Goal: Task Accomplishment & Management: Manage account settings

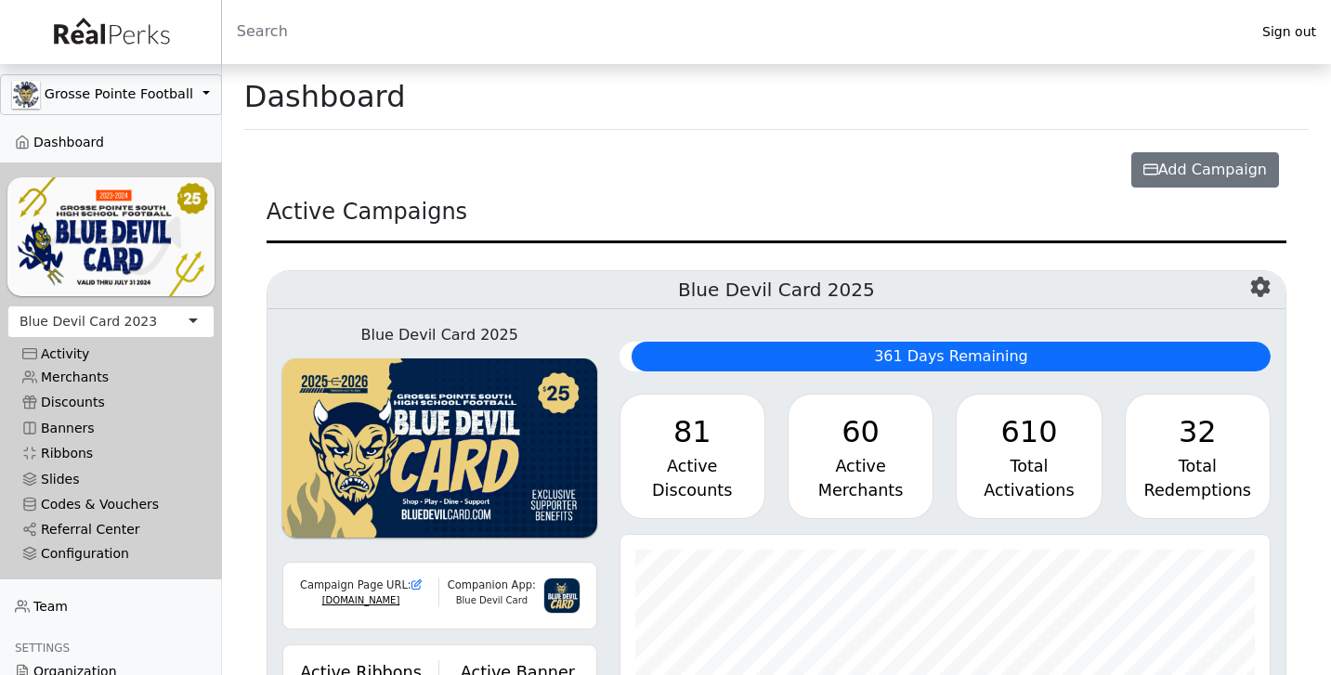
scroll to position [214, 650]
click at [98, 377] on link "Merchants" at bounding box center [110, 377] width 207 height 25
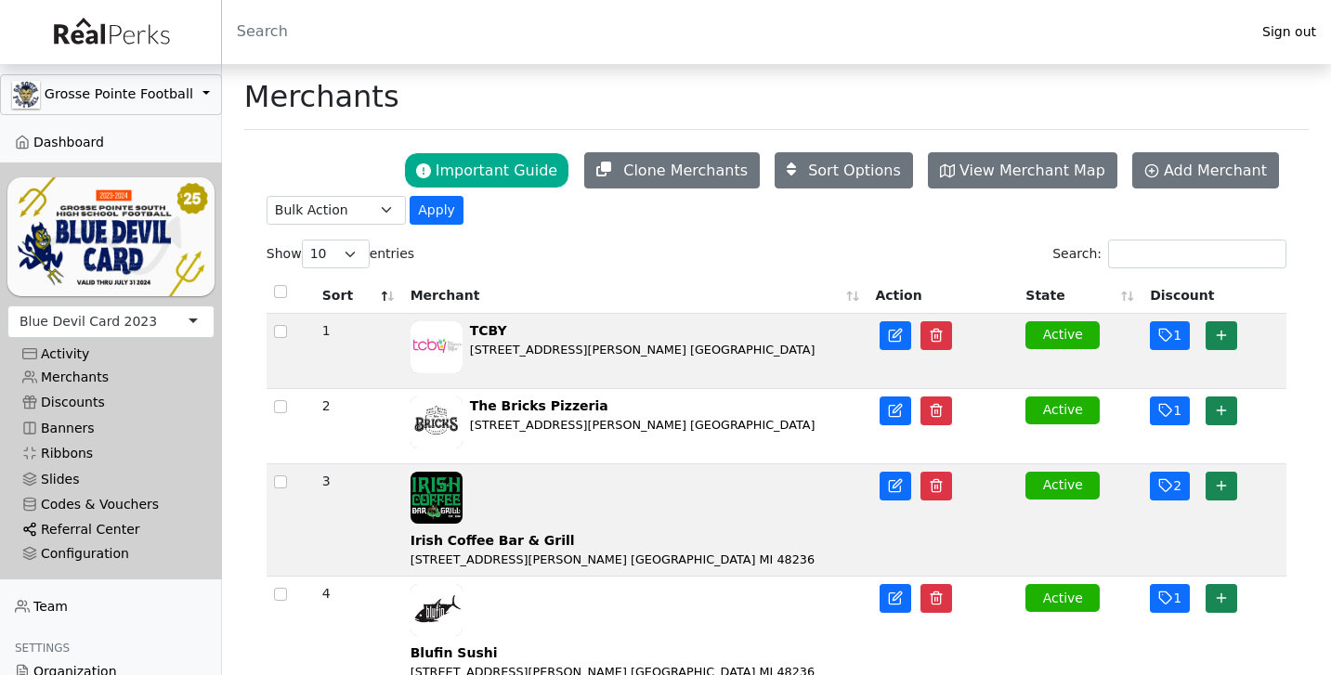
click at [89, 540] on link "Referral Center" at bounding box center [110, 530] width 207 height 25
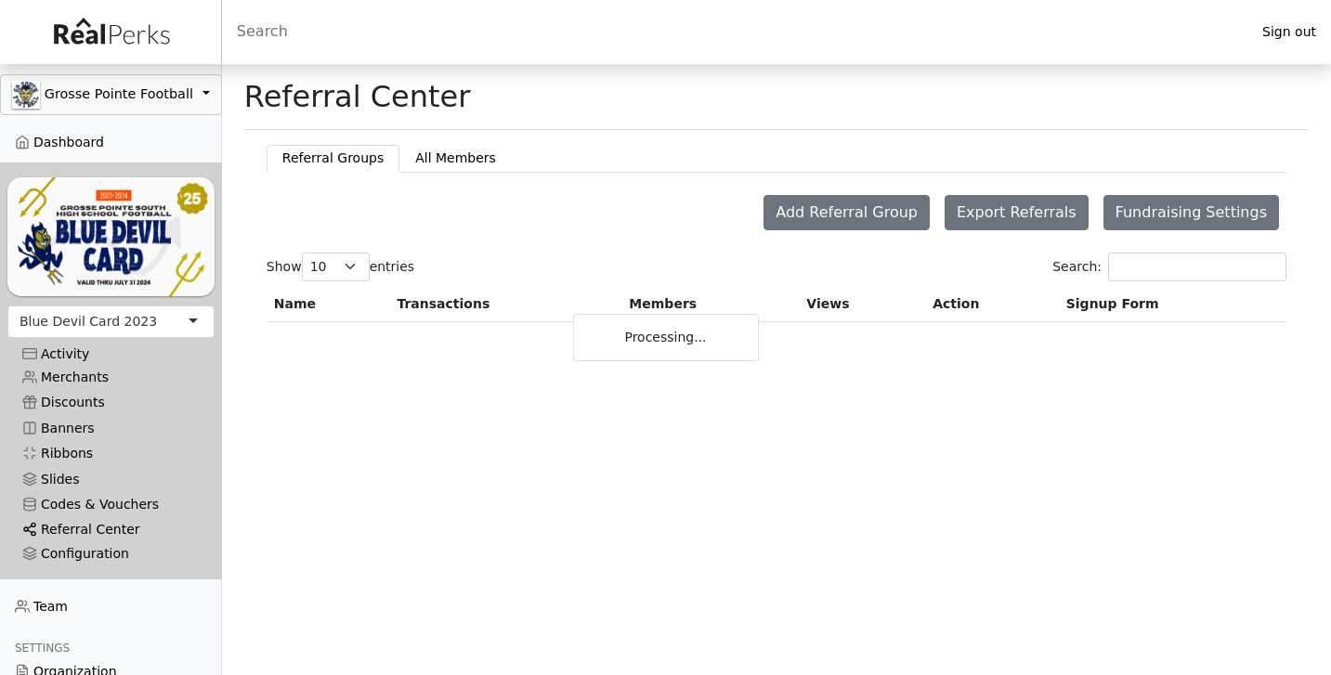
click at [89, 526] on link "Referral Center" at bounding box center [110, 530] width 207 height 25
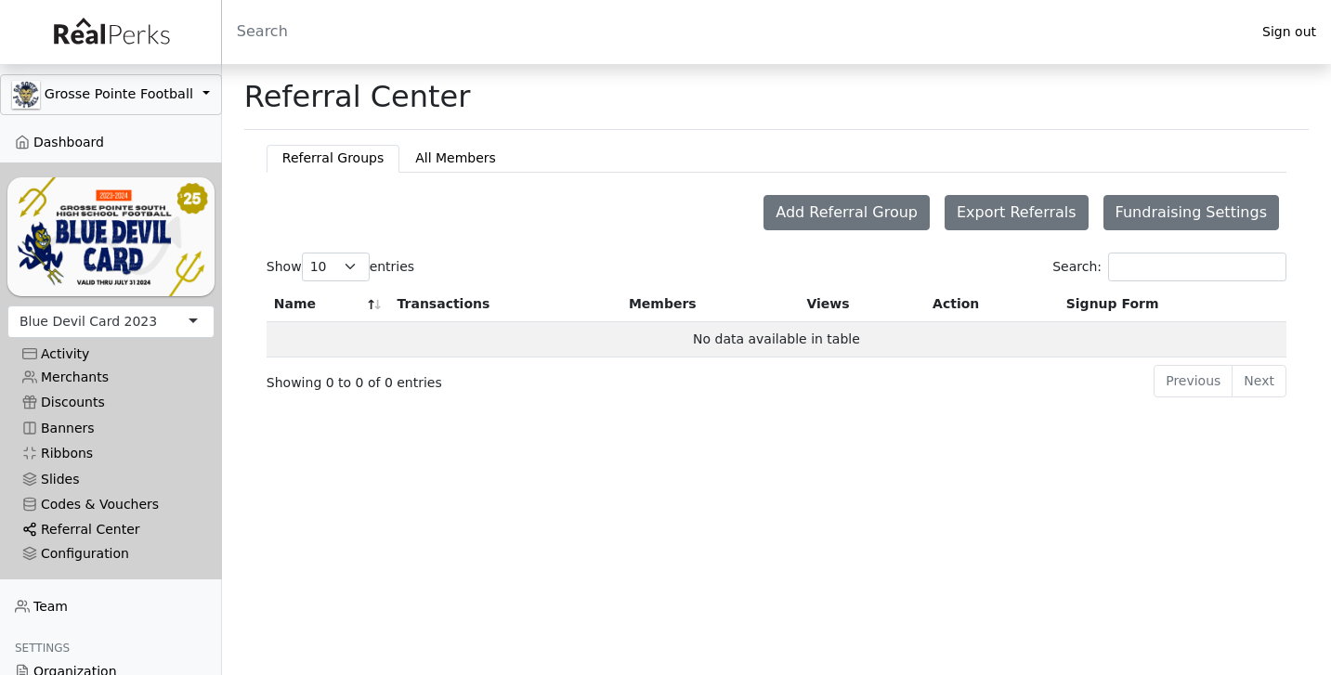
click at [88, 531] on link "Referral Center" at bounding box center [110, 530] width 207 height 25
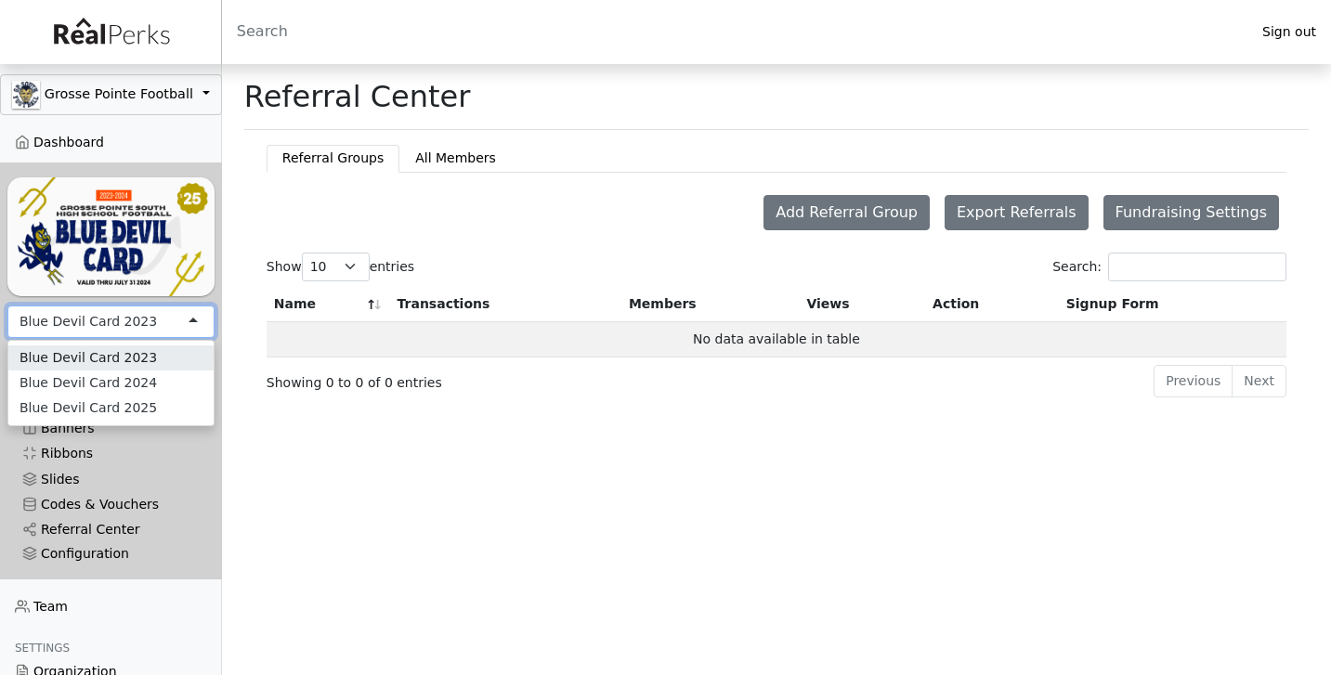
click at [144, 325] on div "Blue Devil Card 2023" at bounding box center [89, 322] width 138 height 20
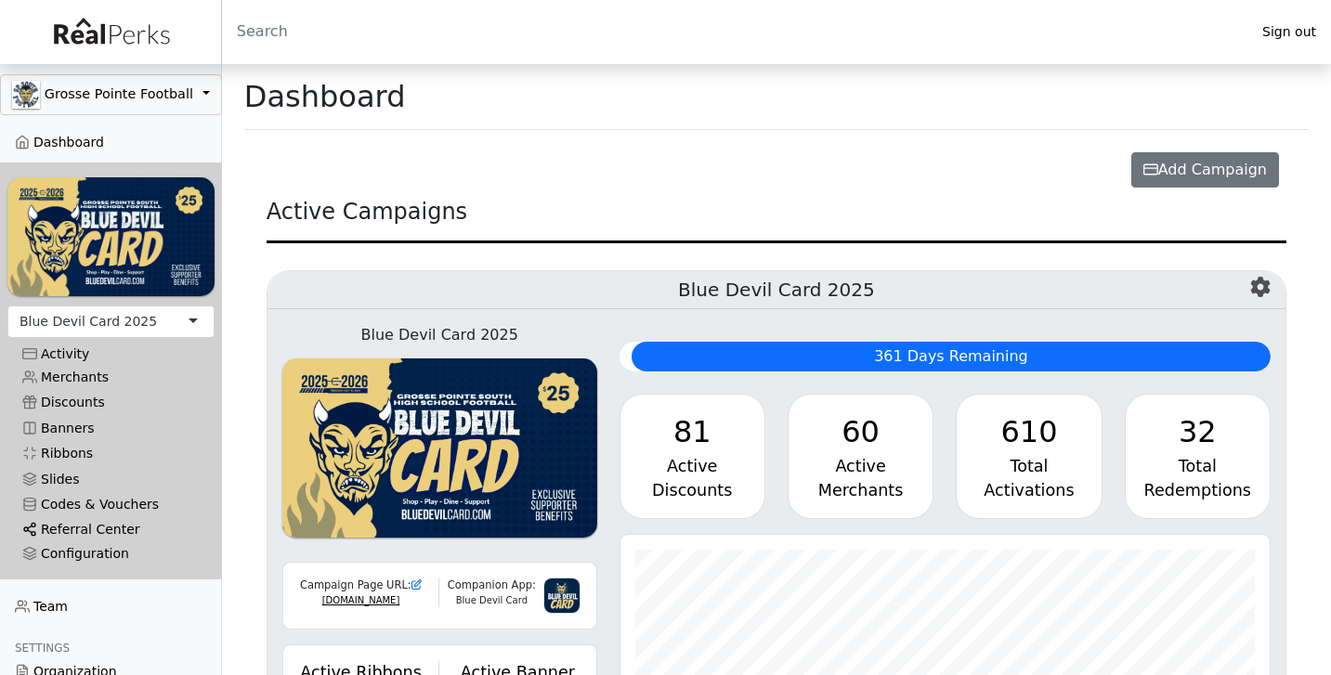
scroll to position [214, 650]
click at [91, 525] on link "Referral Center" at bounding box center [110, 530] width 207 height 25
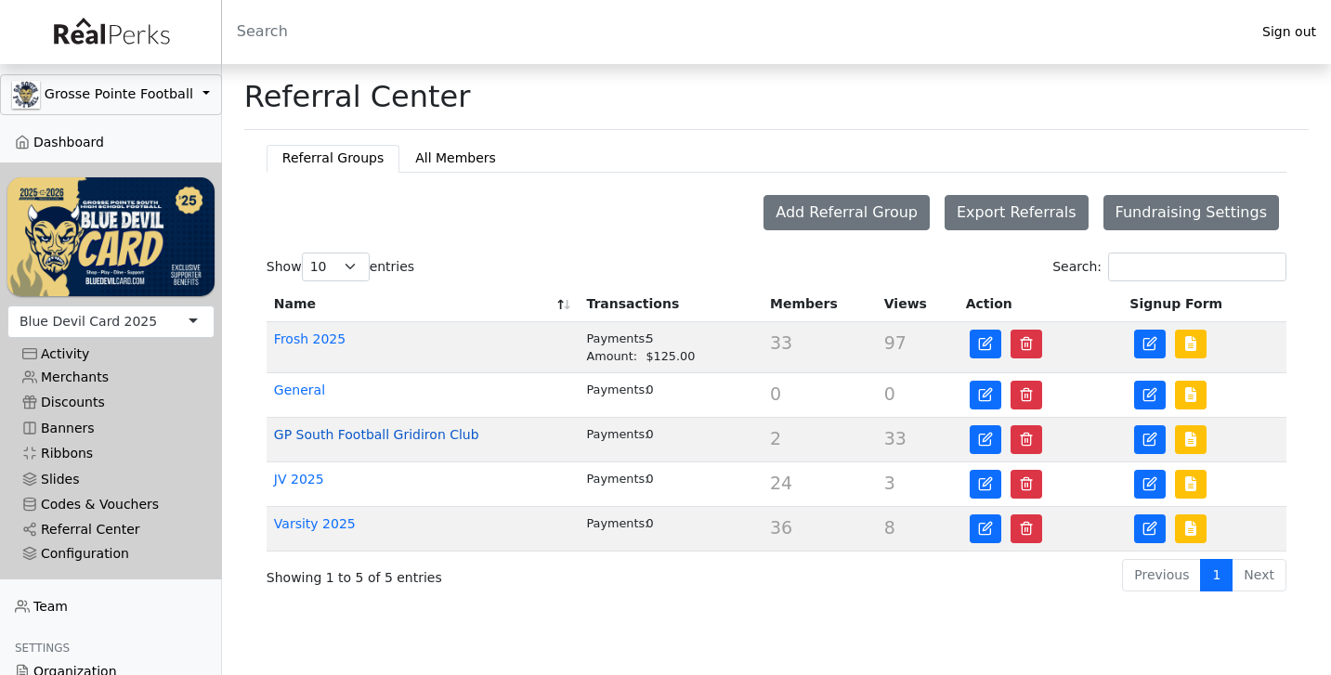
click at [446, 436] on link "GP South Football Gridiron Club" at bounding box center [376, 434] width 205 height 15
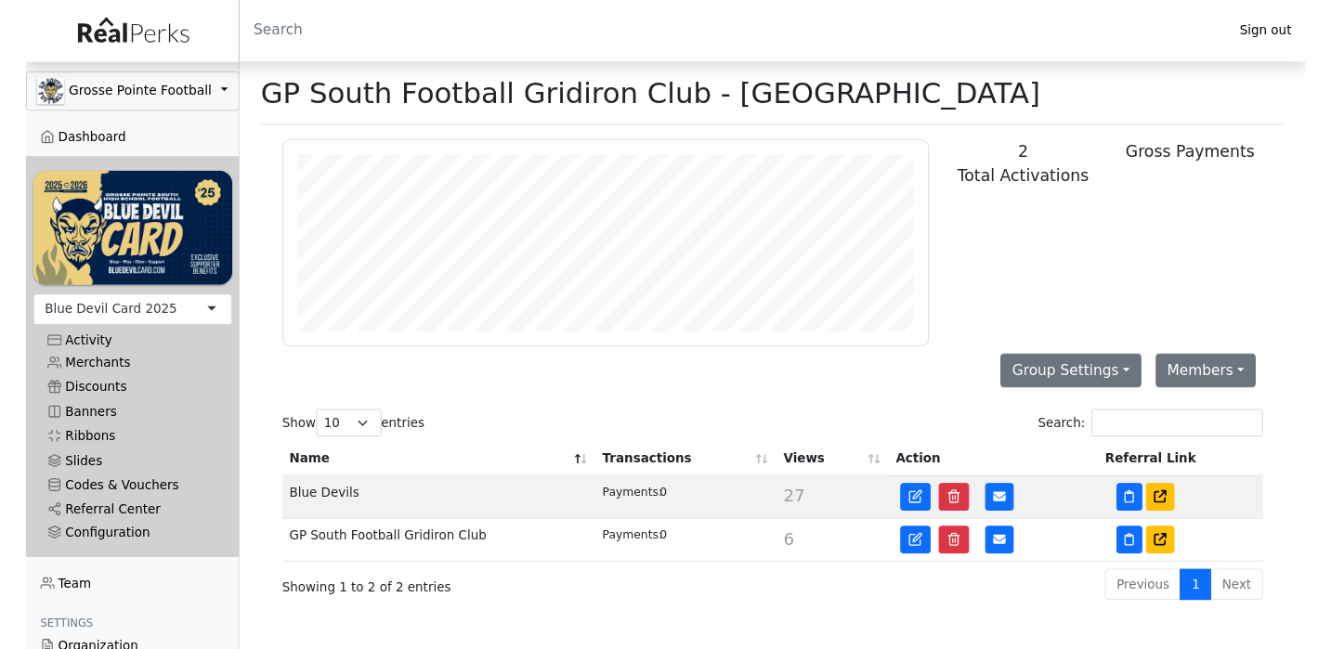
scroll to position [214, 671]
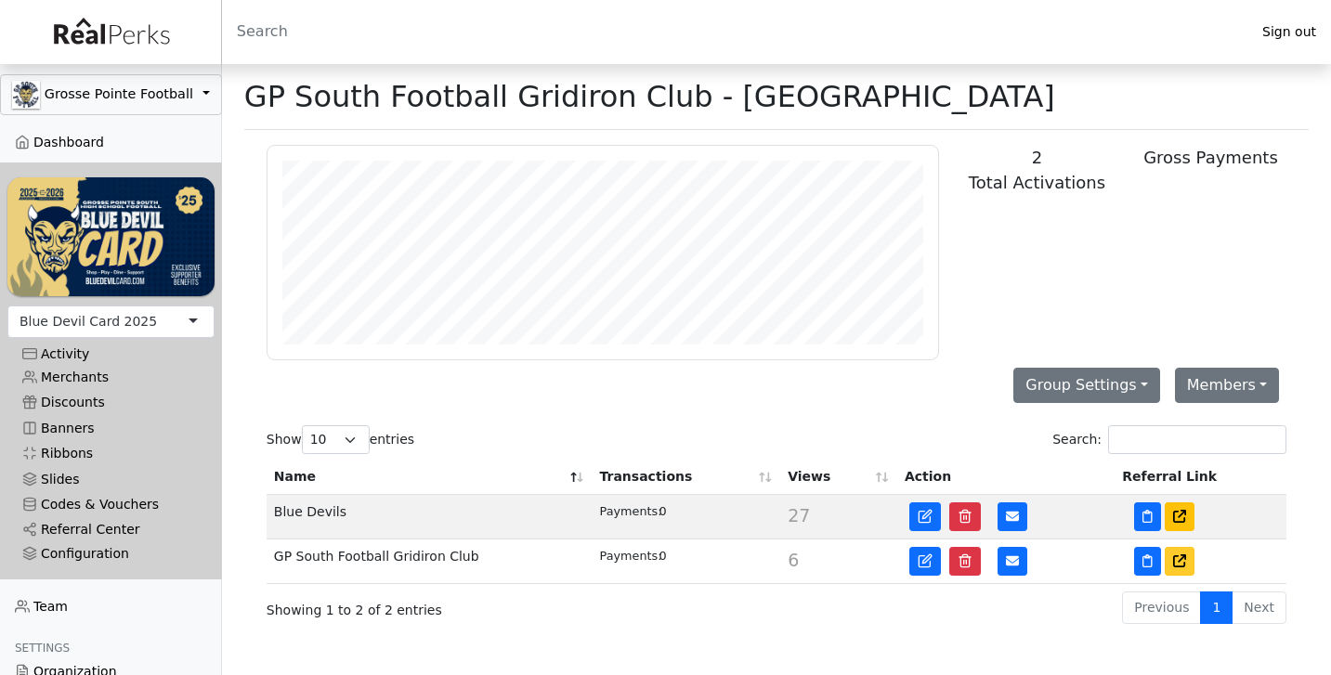
click at [1185, 568] on icon at bounding box center [1179, 561] width 13 height 13
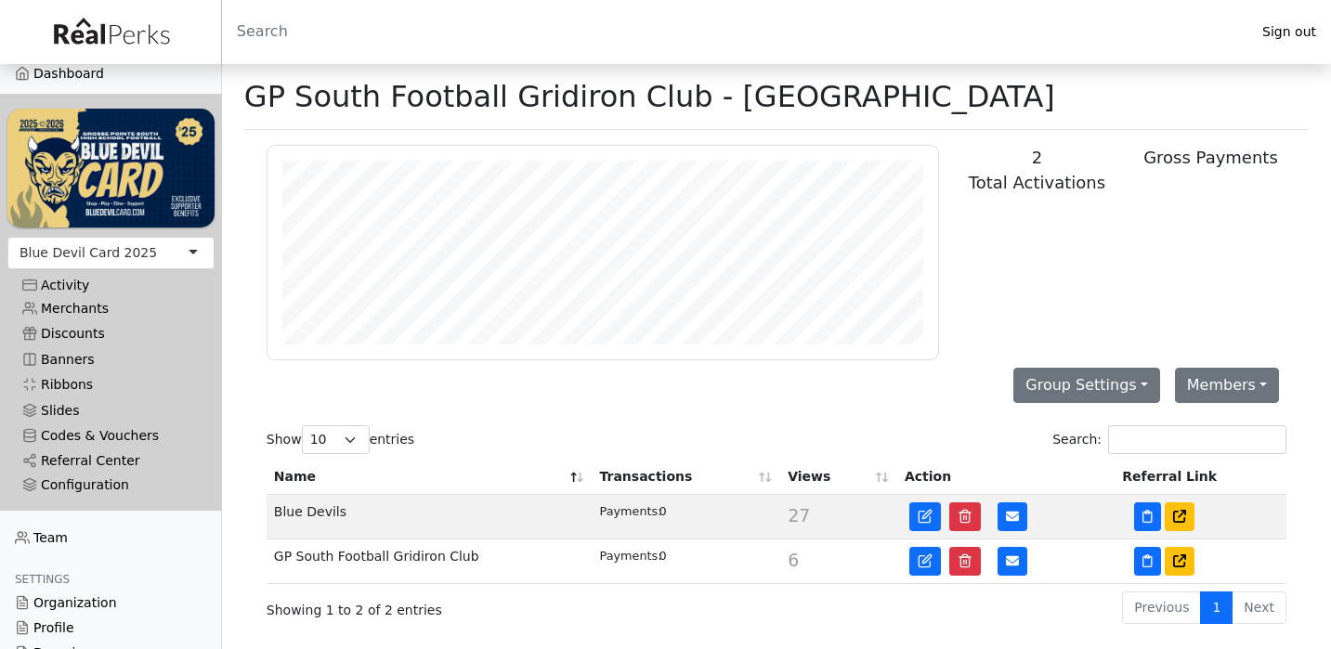
scroll to position [0, 0]
click at [97, 478] on div "Configuration" at bounding box center [110, 486] width 177 height 16
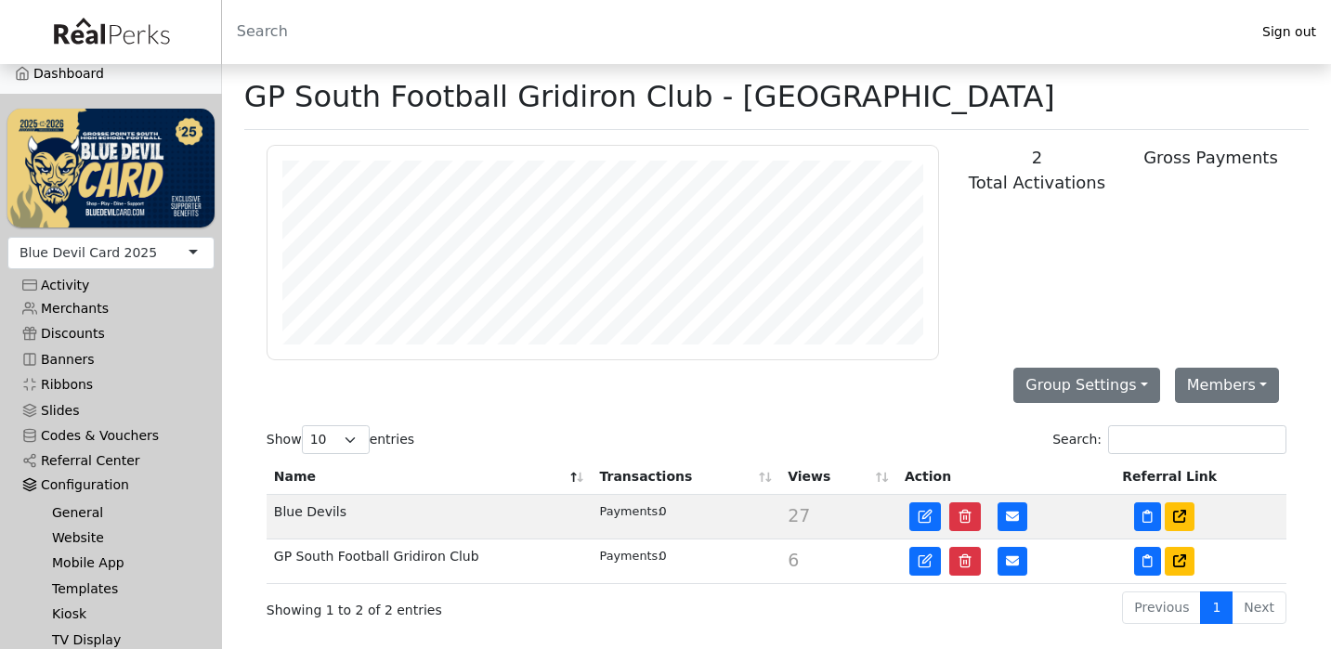
click at [88, 480] on div "Configuration" at bounding box center [110, 486] width 177 height 16
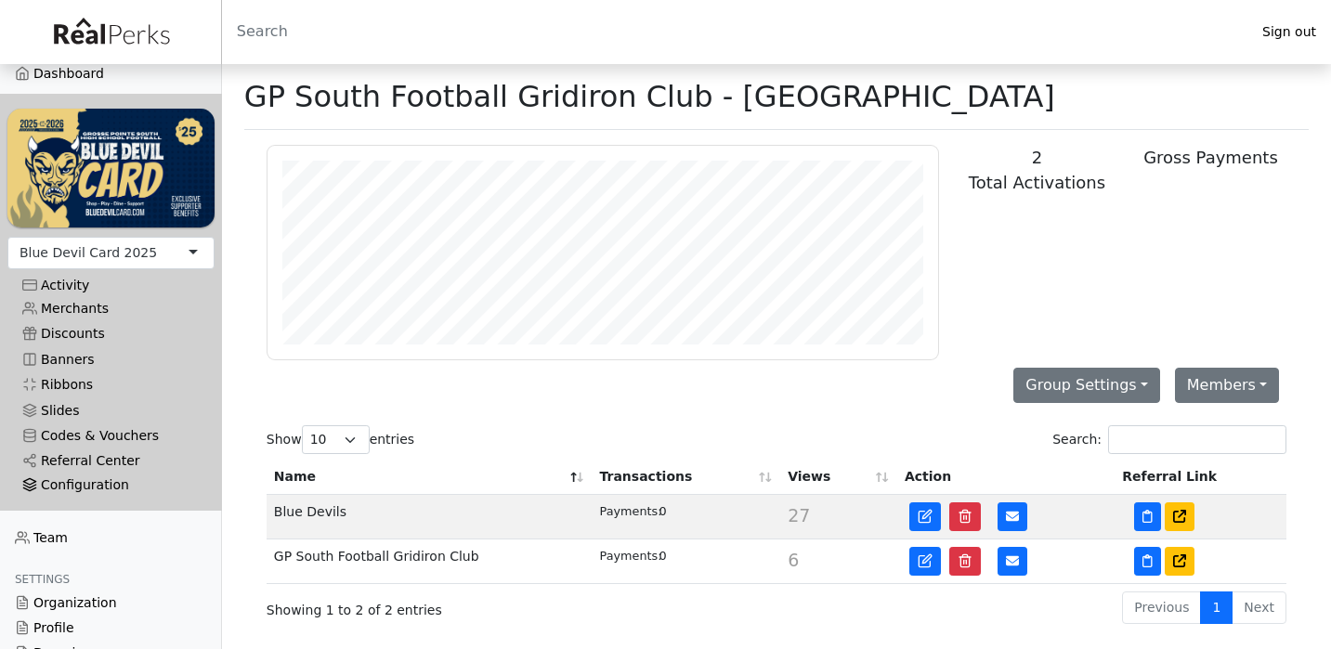
click at [50, 485] on div "Configuration" at bounding box center [110, 486] width 177 height 16
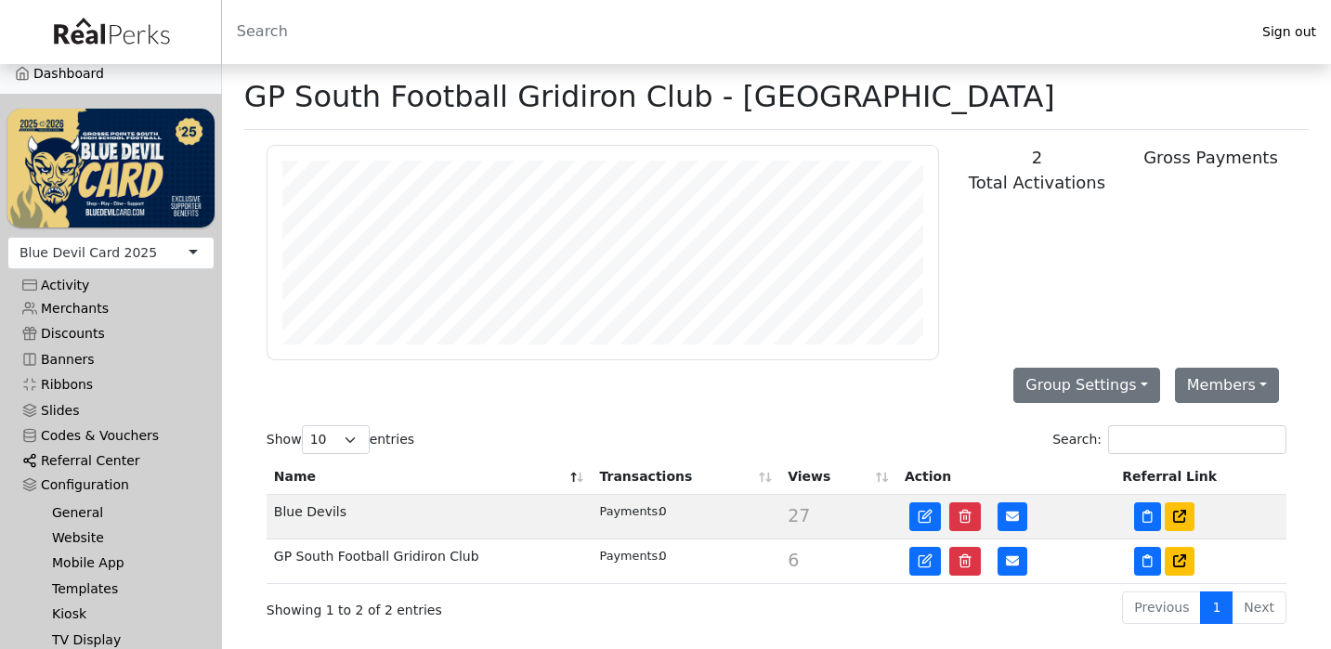
click at [55, 459] on link "Referral Center" at bounding box center [110, 461] width 207 height 25
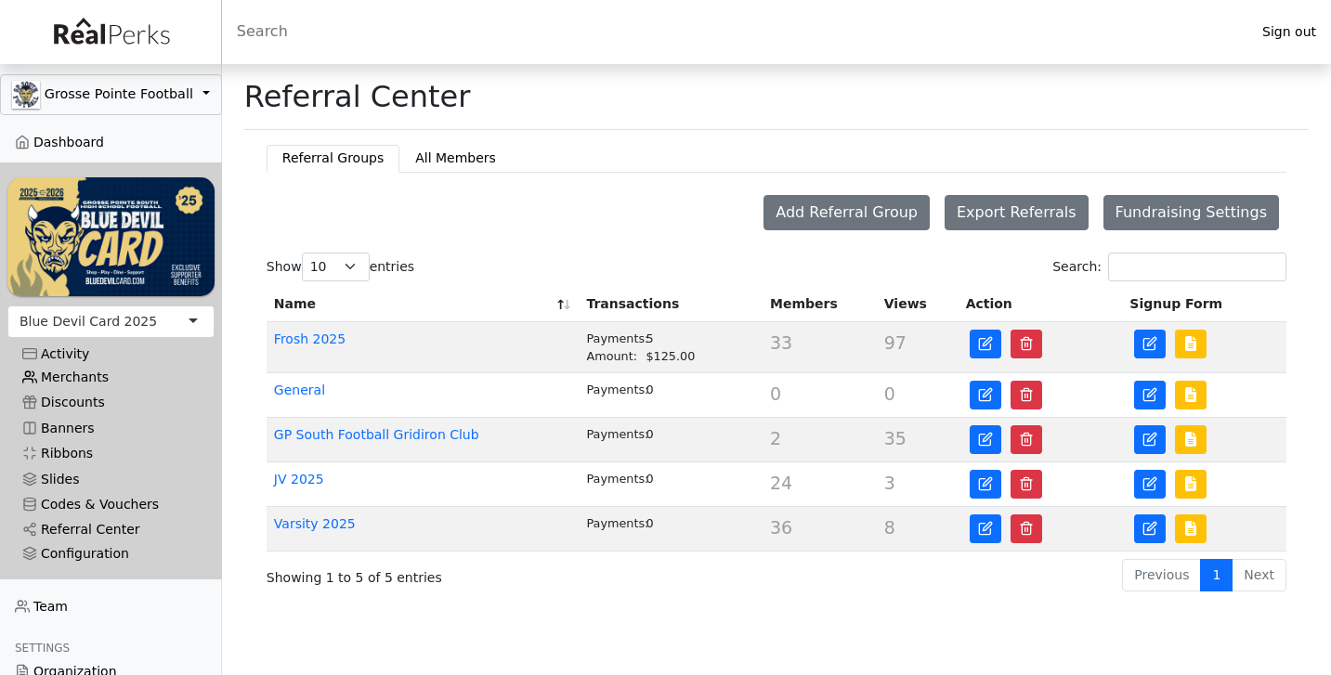
click at [79, 380] on link "Merchants" at bounding box center [110, 377] width 207 height 25
click at [83, 373] on link "Merchants" at bounding box center [110, 377] width 207 height 25
click at [98, 375] on link "Merchants" at bounding box center [110, 377] width 207 height 25
